Goal: Task Accomplishment & Management: Complete application form

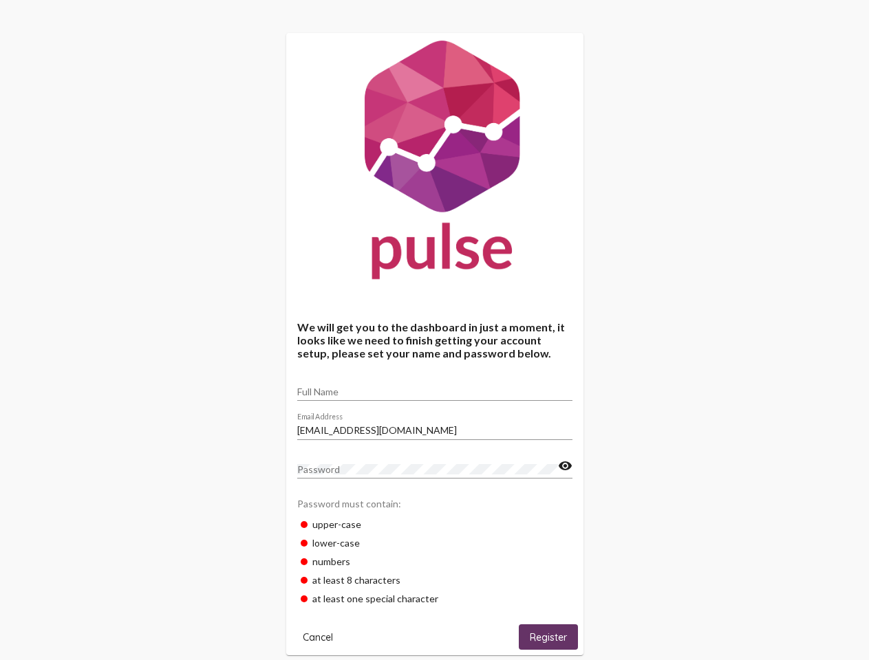
click at [435, 387] on input "Full Name" at bounding box center [434, 392] width 275 height 11
click at [435, 427] on input "[EMAIL_ADDRESS][DOMAIN_NAME]" at bounding box center [434, 430] width 275 height 11
click at [565, 466] on mat-icon "visibility" at bounding box center [565, 466] width 14 height 17
click at [318, 637] on span "Cancel" at bounding box center [318, 638] width 30 height 12
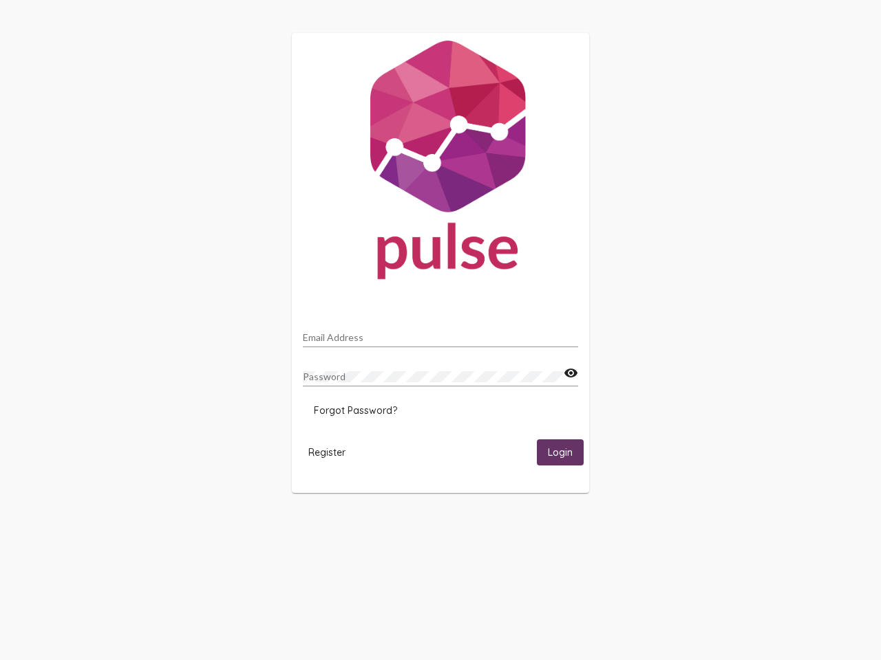
click at [548, 526] on html "Email Address Password visibility Forgot Password? Register Login" at bounding box center [440, 263] width 881 height 526
